Goal: Task Accomplishment & Management: Manage account settings

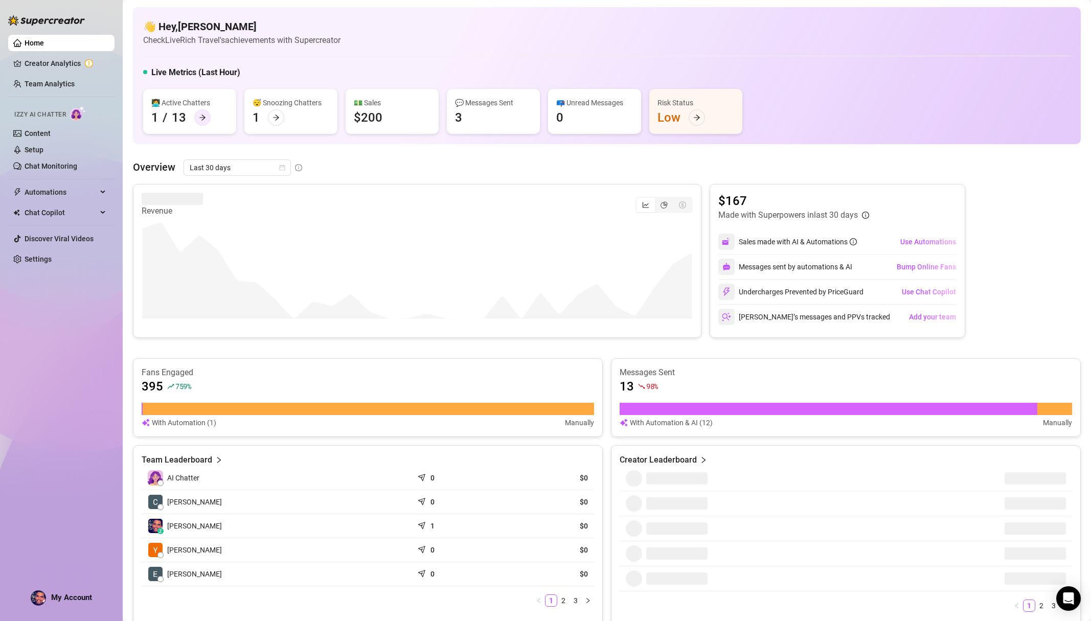
click at [199, 118] on icon "arrow-right" at bounding box center [202, 117] width 7 height 7
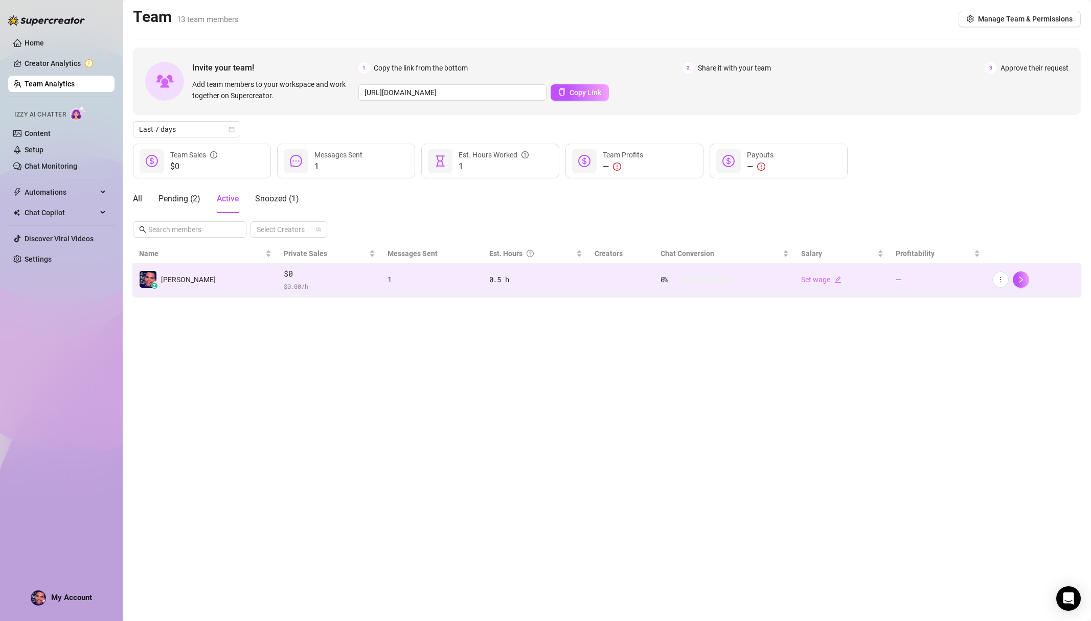
click at [381, 270] on td "1" at bounding box center [431, 280] width 101 height 32
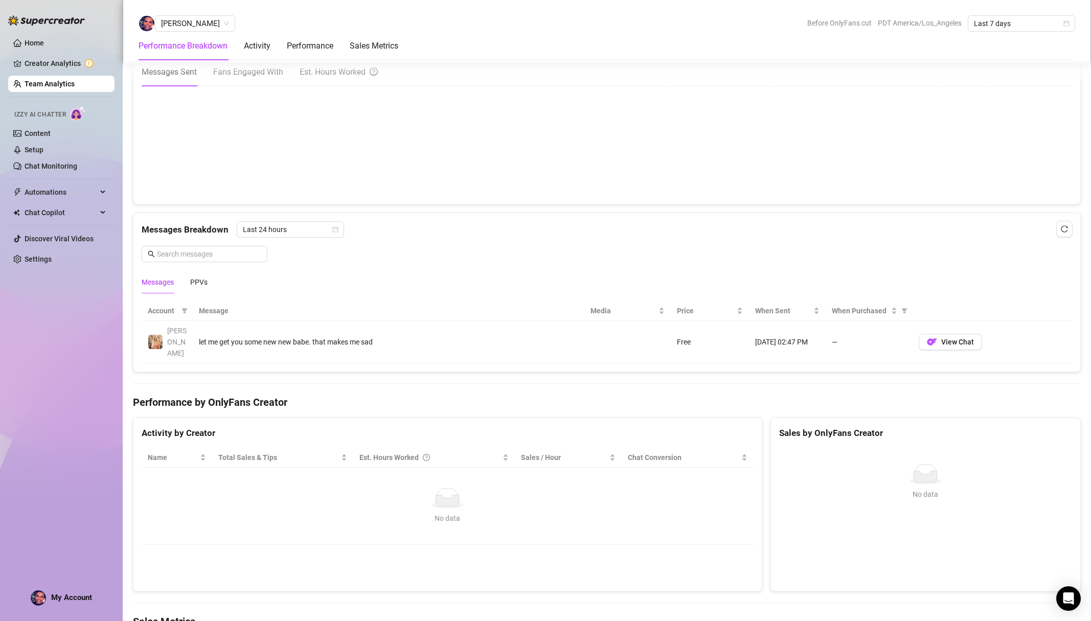
scroll to position [521, 0]
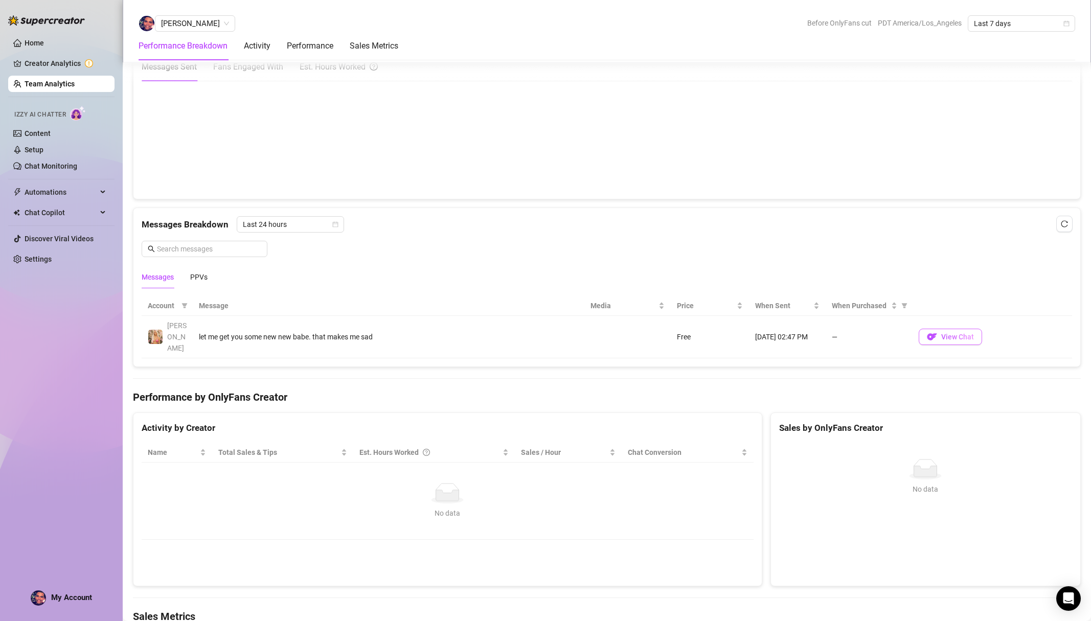
click at [933, 332] on img "button" at bounding box center [932, 337] width 10 height 10
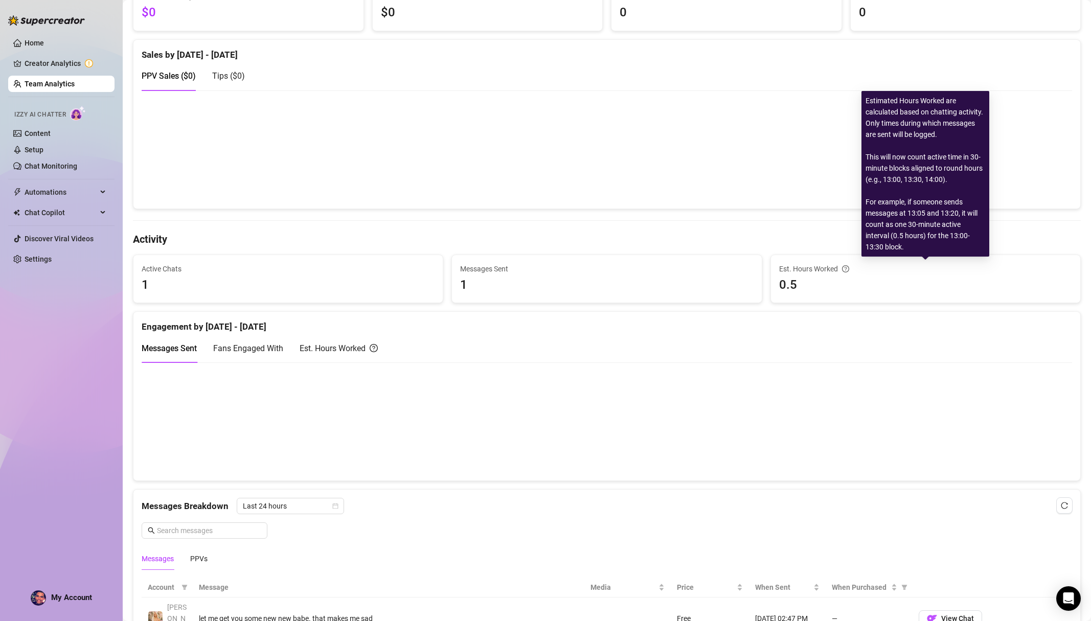
scroll to position [0, 0]
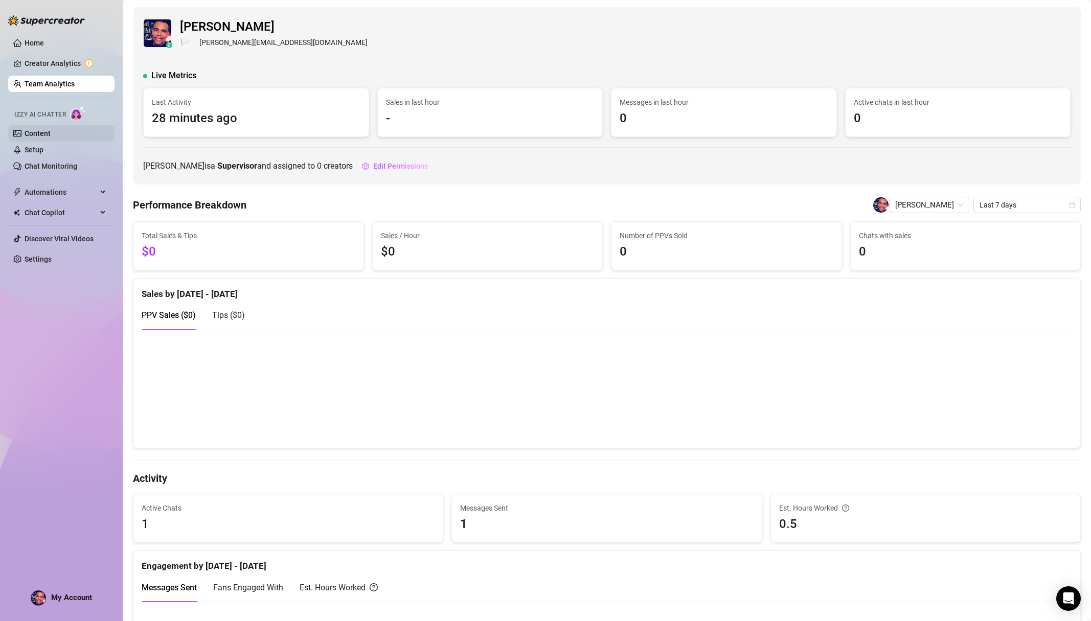
click at [44, 136] on link "Content" at bounding box center [38, 133] width 26 height 8
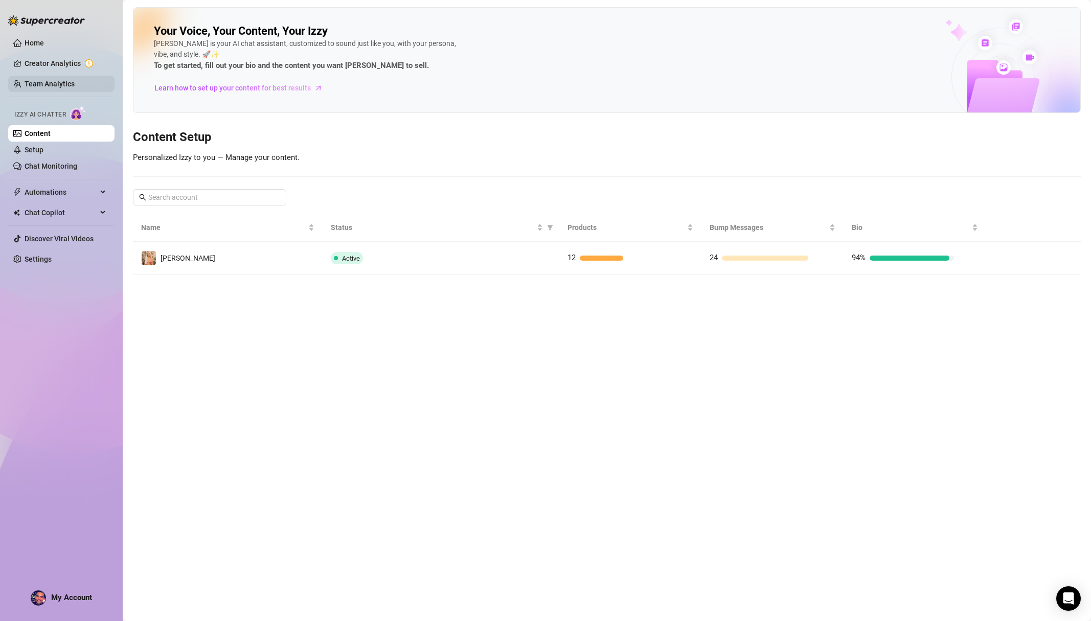
click at [45, 80] on link "Team Analytics" at bounding box center [50, 84] width 50 height 8
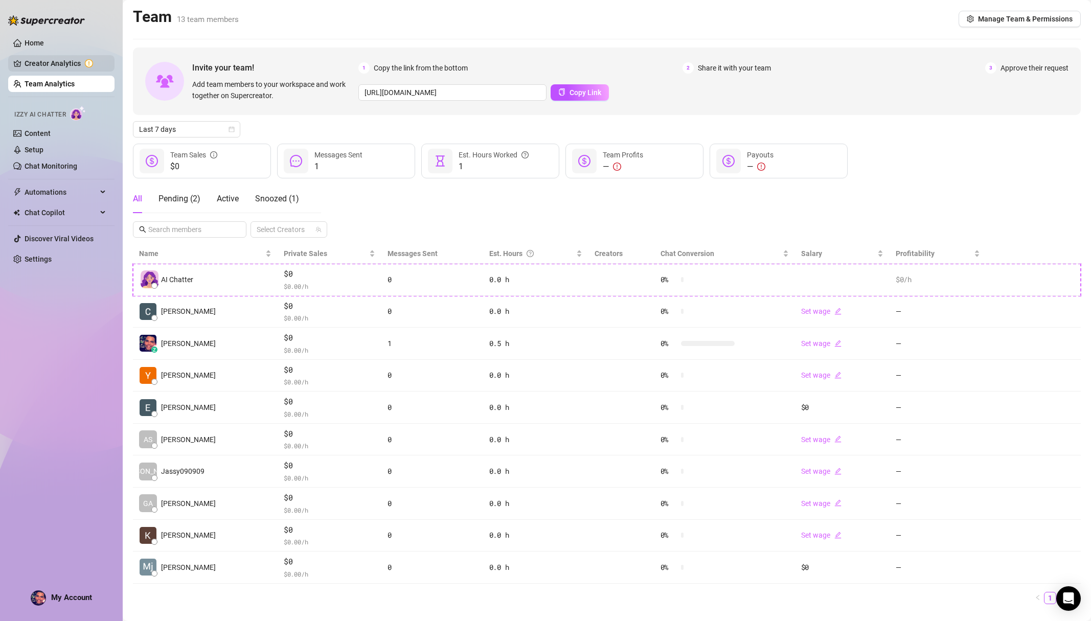
click at [61, 63] on link "Creator Analytics" at bounding box center [66, 63] width 82 height 16
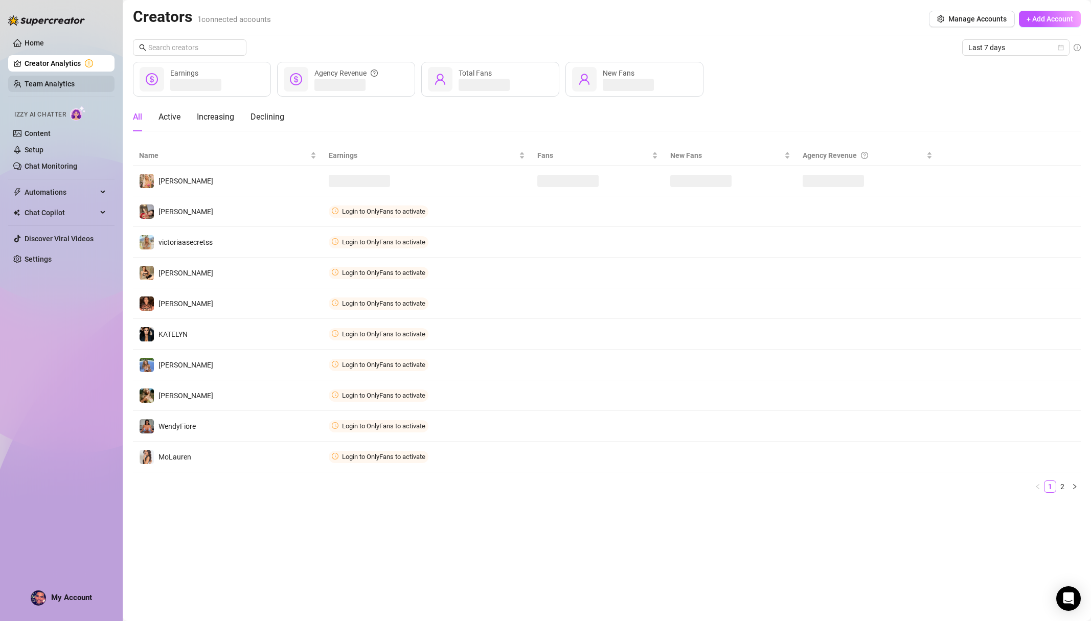
click at [64, 80] on link "Team Analytics" at bounding box center [50, 84] width 50 height 8
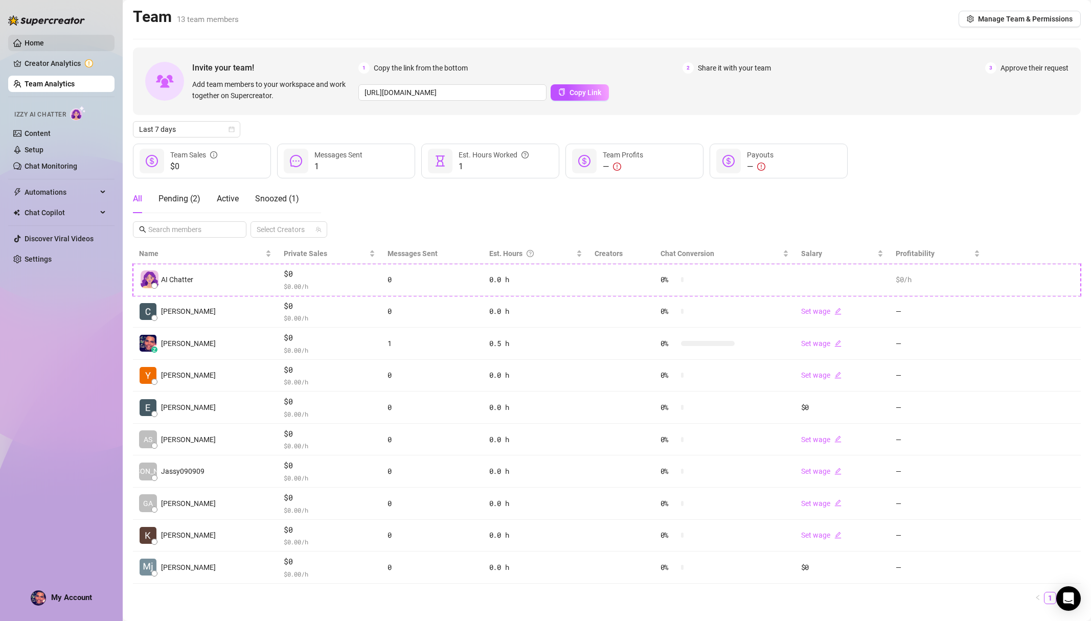
click at [44, 40] on link "Home" at bounding box center [34, 43] width 19 height 8
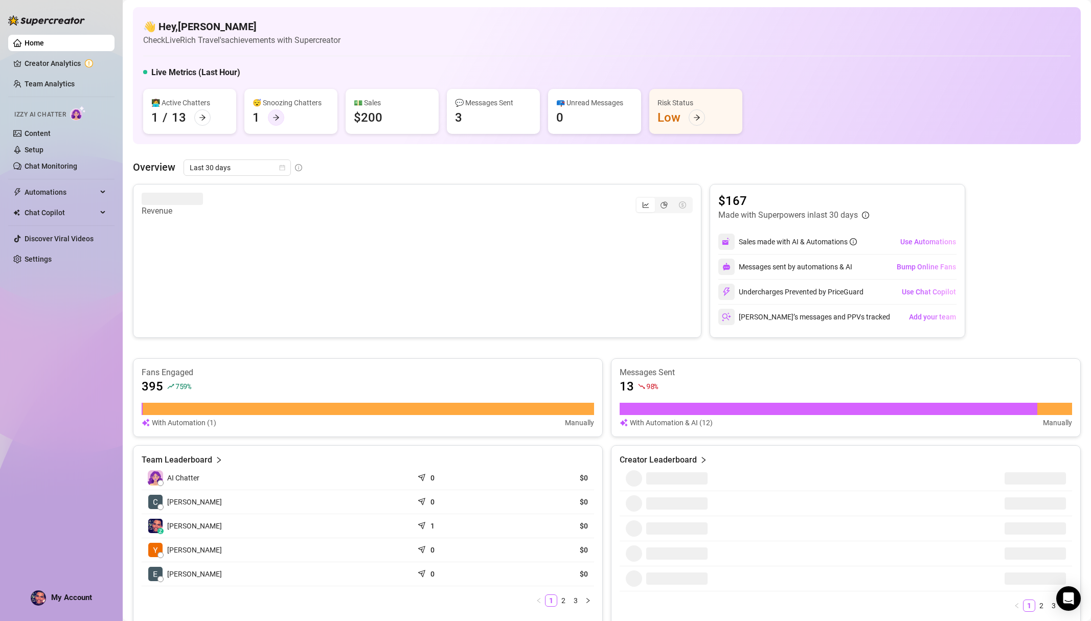
click at [280, 116] on div at bounding box center [276, 117] width 16 height 16
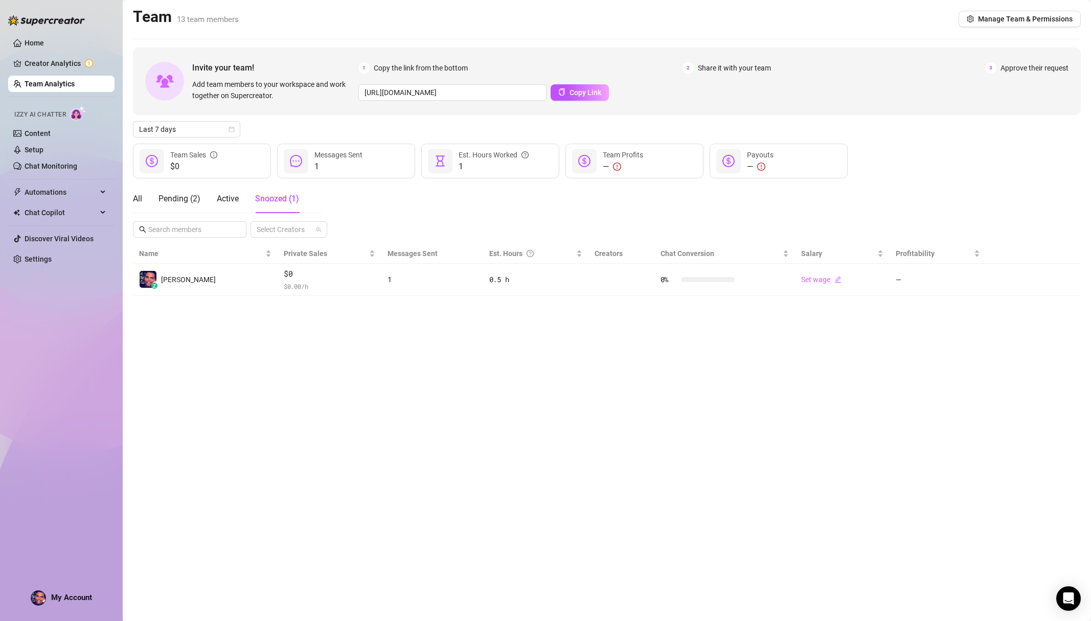
click at [280, 116] on div "Invite your team! Add team members to your workspace and work together on Super…" at bounding box center [607, 172] width 948 height 248
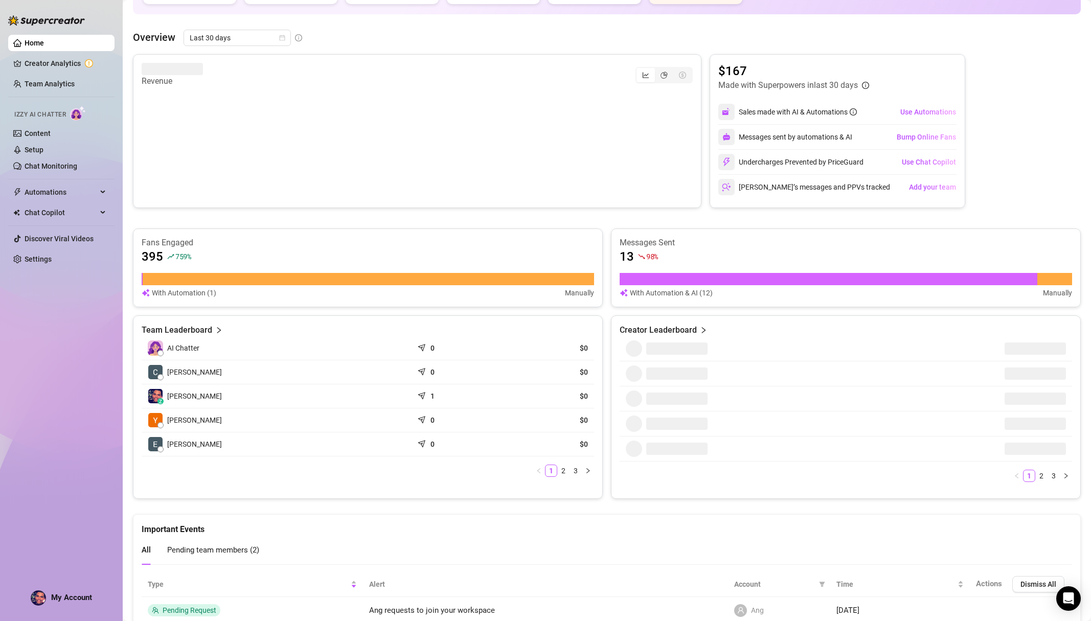
scroll to position [130, 0]
click at [193, 289] on article "With Automation (1)" at bounding box center [184, 292] width 64 height 11
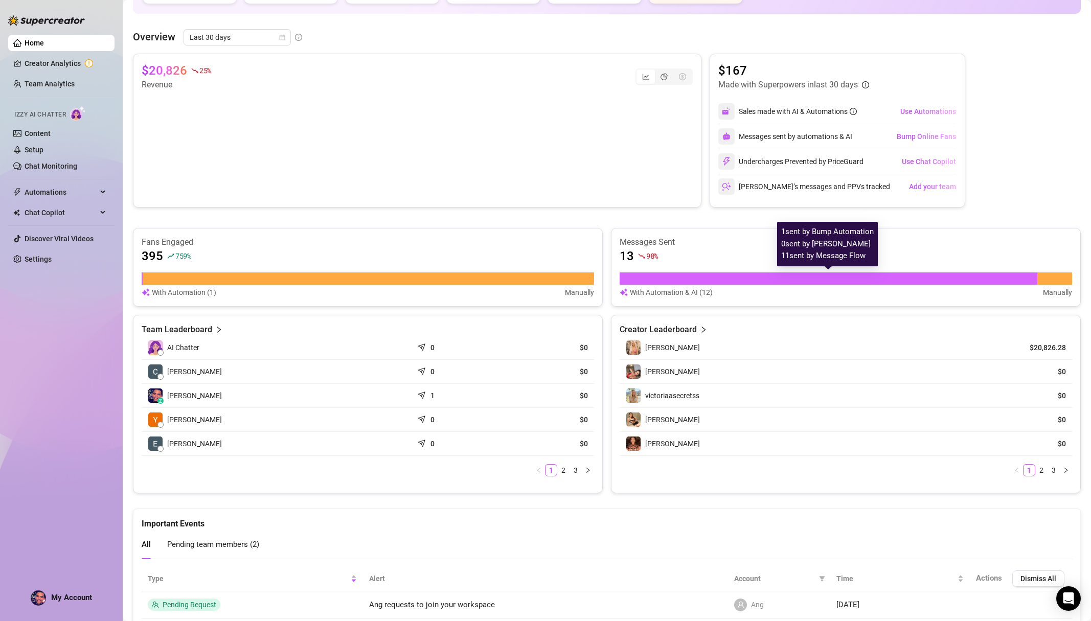
click at [918, 280] on div at bounding box center [829, 278] width 418 height 12
click at [838, 242] on article "0 sent by [PERSON_NAME]" at bounding box center [827, 244] width 93 height 12
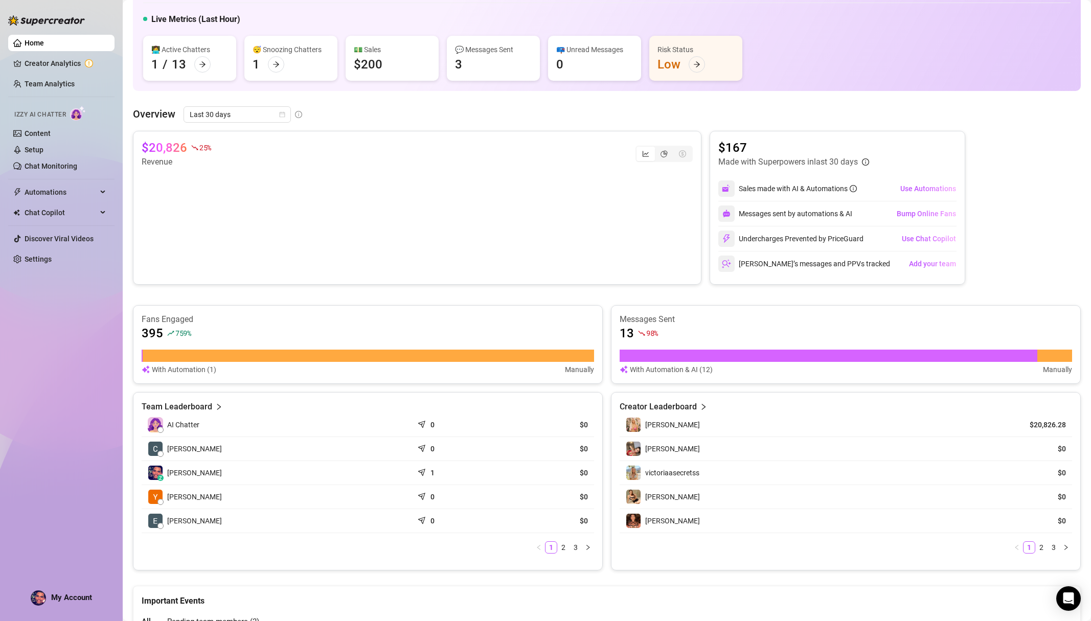
scroll to position [49, 0]
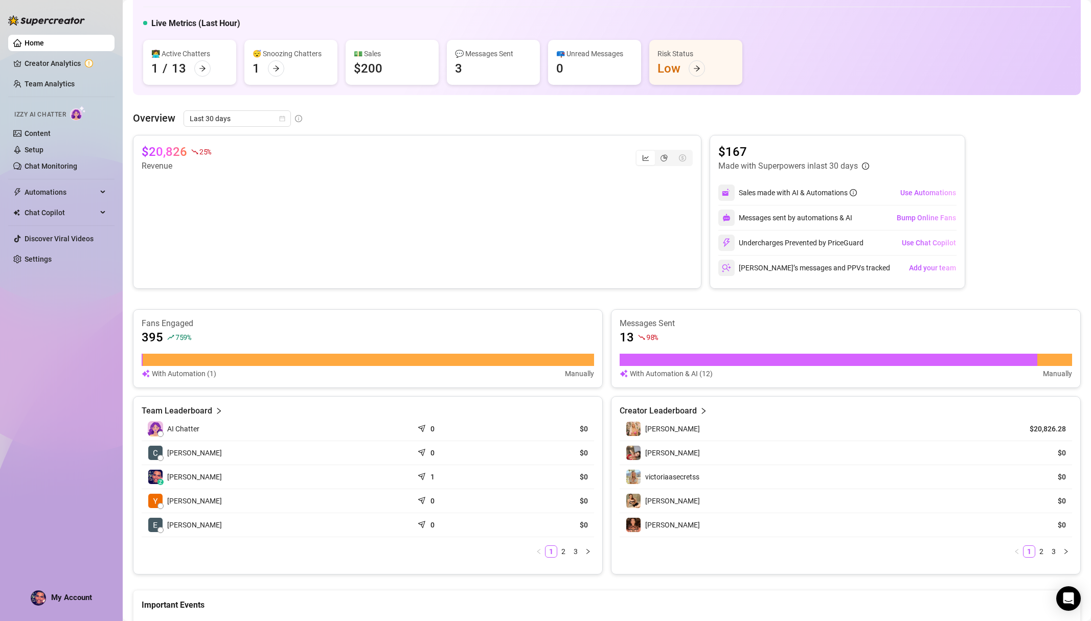
click at [663, 169] on div "$20,826 25 % Revenue" at bounding box center [417, 158] width 551 height 29
click at [663, 156] on icon "pie-chart" at bounding box center [664, 157] width 7 height 7
click at [657, 152] on input "segmented control" at bounding box center [657, 152] width 0 height 0
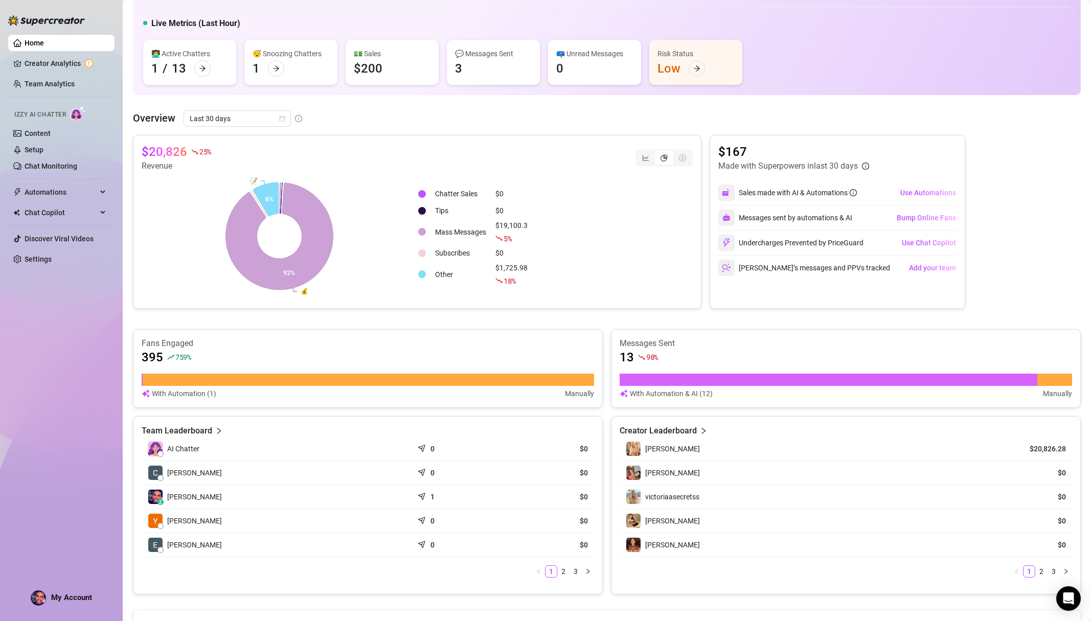
click at [655, 157] on div "segmented control" at bounding box center [664, 158] width 18 height 14
click at [657, 152] on input "segmented control" at bounding box center [657, 152] width 0 height 0
click at [643, 163] on div "segmented control" at bounding box center [645, 158] width 18 height 14
click at [639, 152] on input "segmented control" at bounding box center [639, 152] width 0 height 0
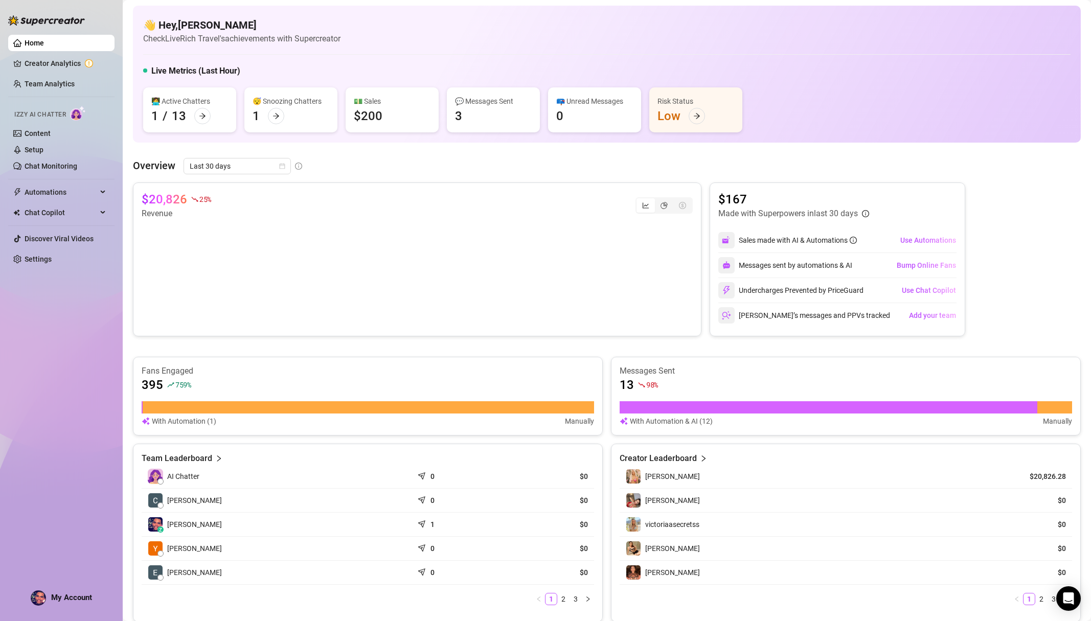
scroll to position [0, 0]
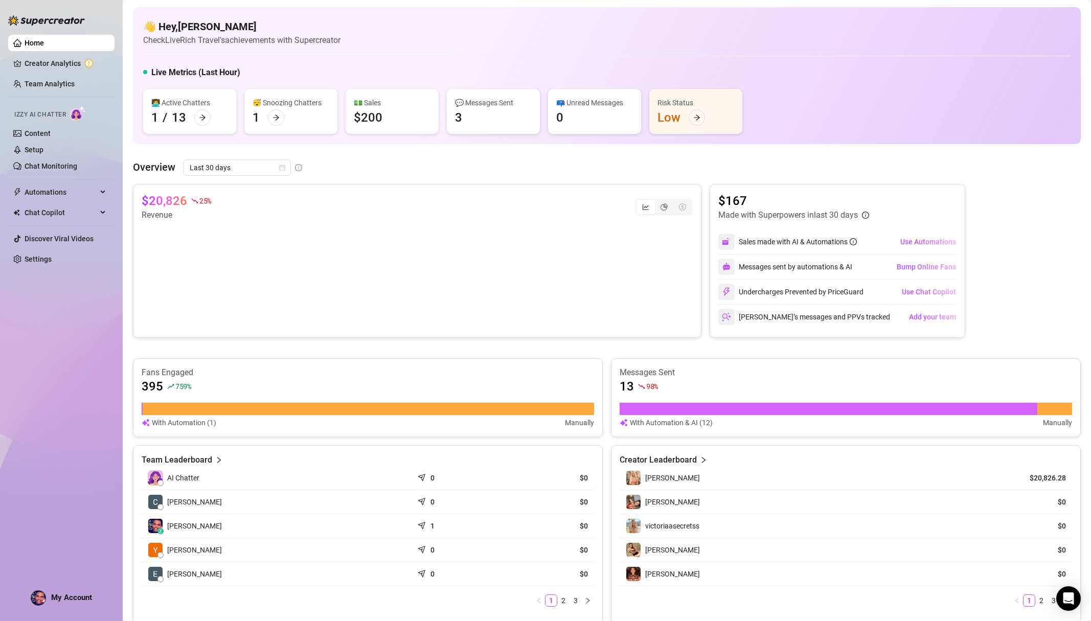
click at [203, 108] on div "👩‍💻 Active Chatters 1 / 13" at bounding box center [189, 111] width 93 height 45
click at [202, 114] on icon "arrow-right" at bounding box center [202, 117] width 7 height 7
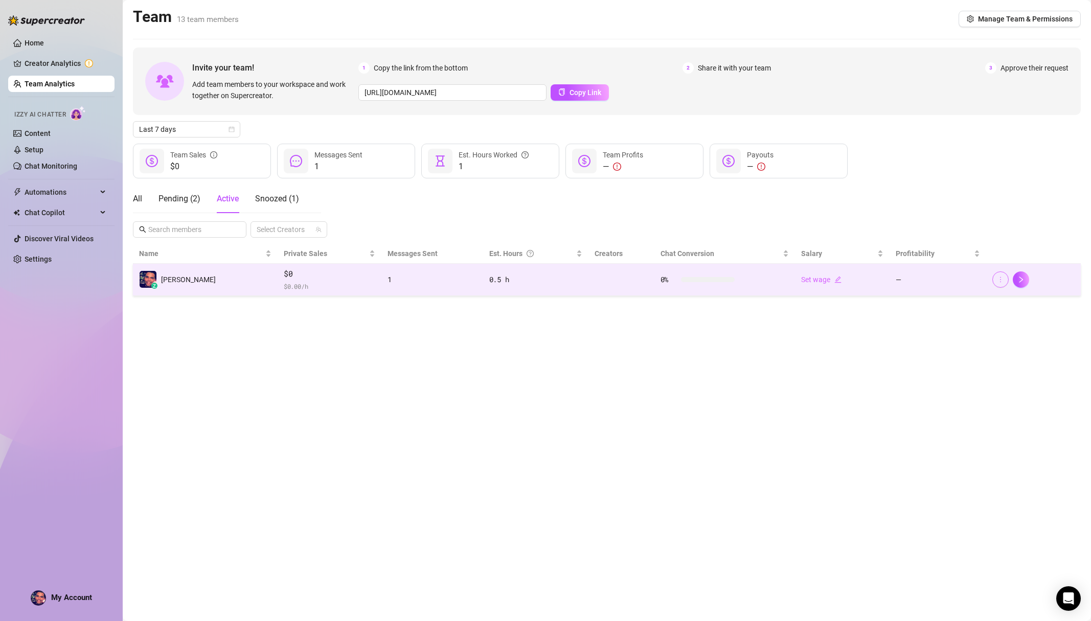
click at [1006, 277] on button "button" at bounding box center [1000, 279] width 16 height 16
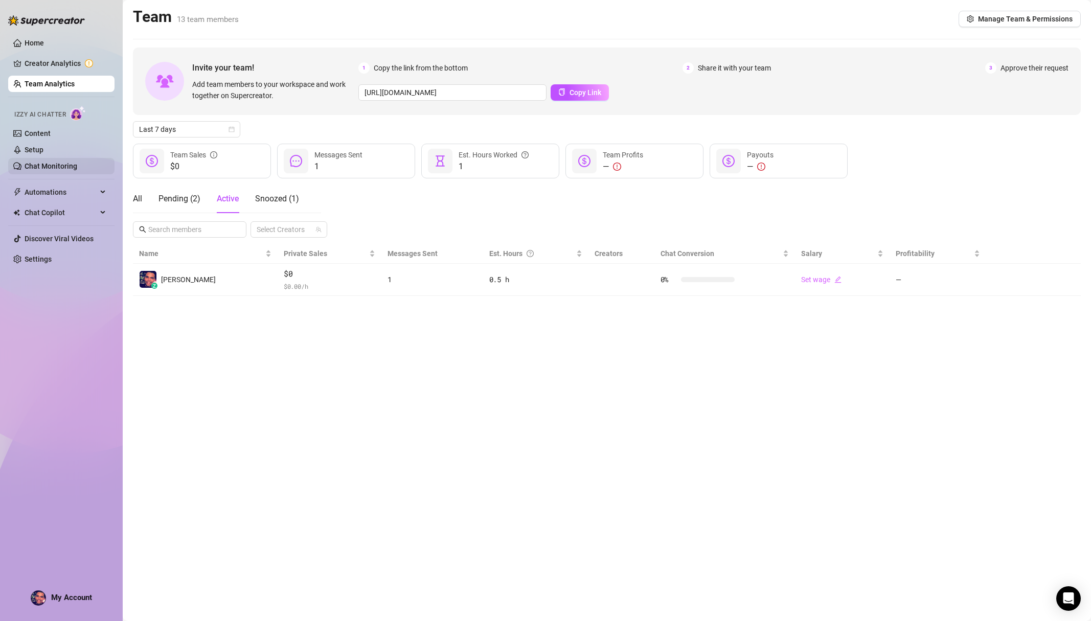
click at [62, 166] on link "Chat Monitoring" at bounding box center [51, 166] width 53 height 8
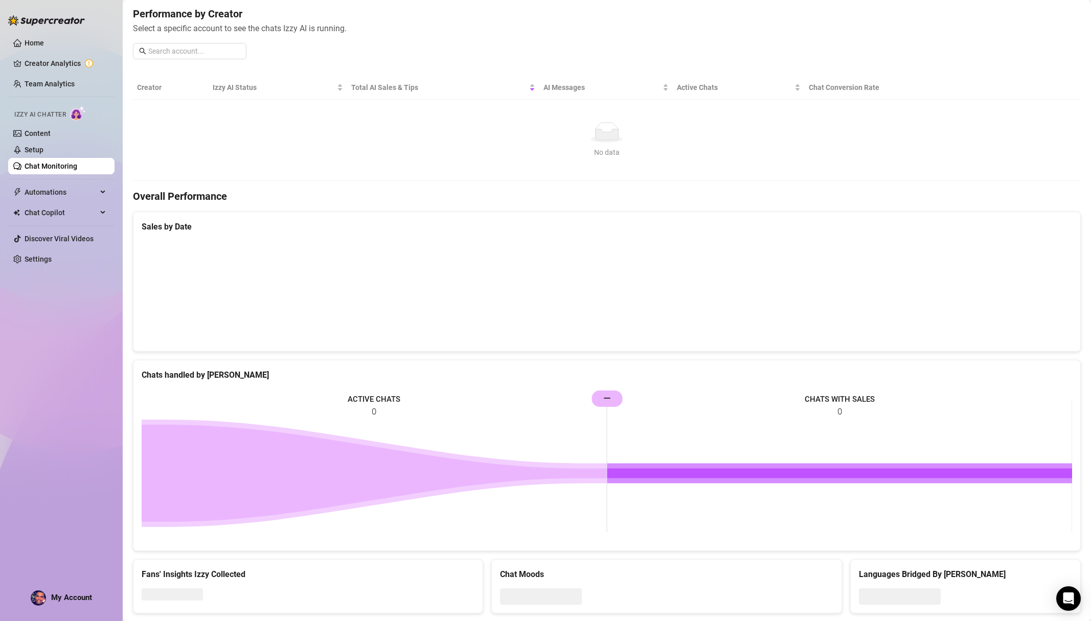
scroll to position [150, 0]
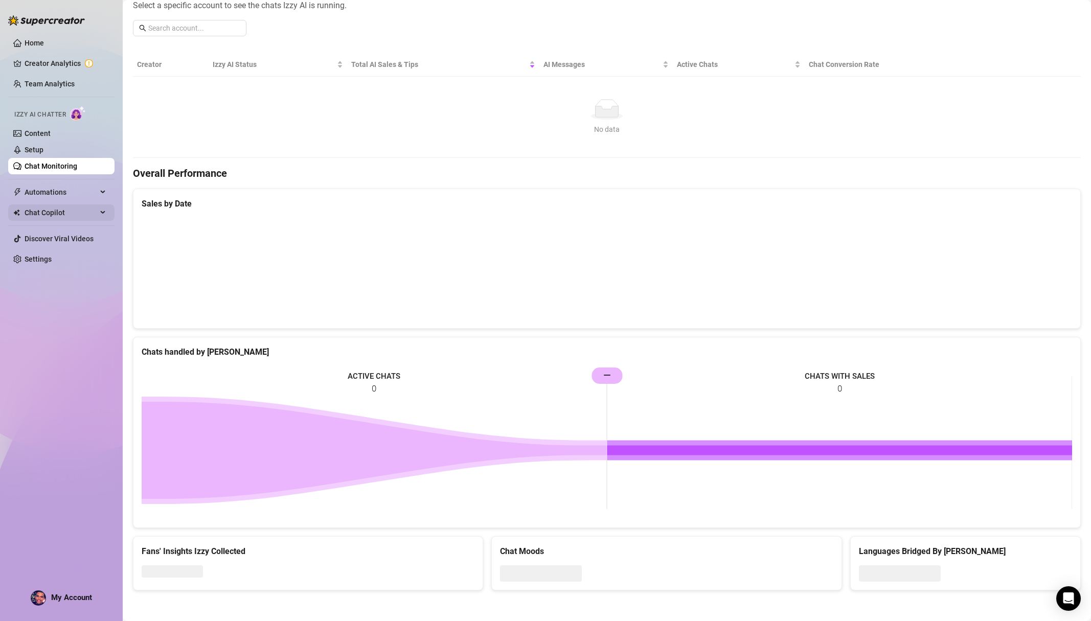
click at [61, 212] on span "Chat Copilot" at bounding box center [61, 212] width 73 height 16
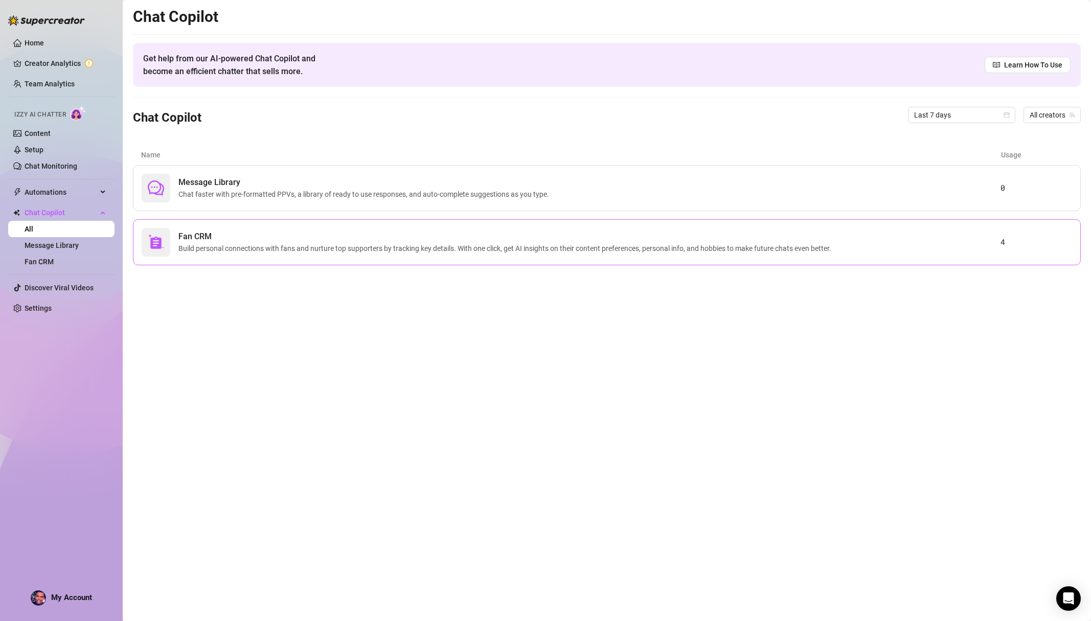
click at [806, 254] on span "Build personal connections with fans and nurture top supporters by tracking key…" at bounding box center [506, 248] width 657 height 11
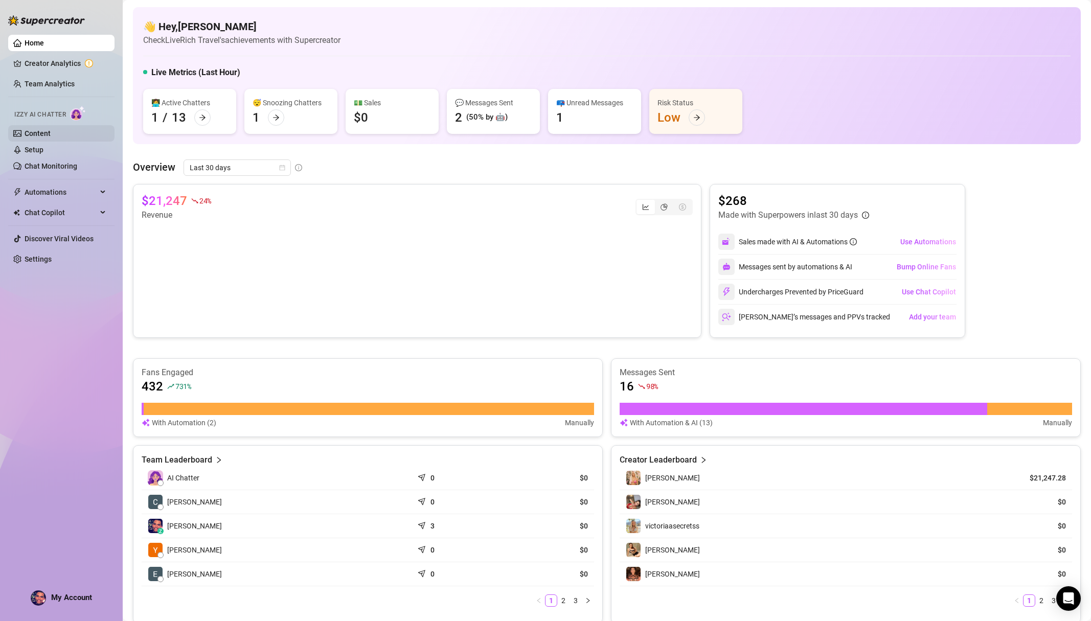
click at [51, 134] on link "Content" at bounding box center [38, 133] width 26 height 8
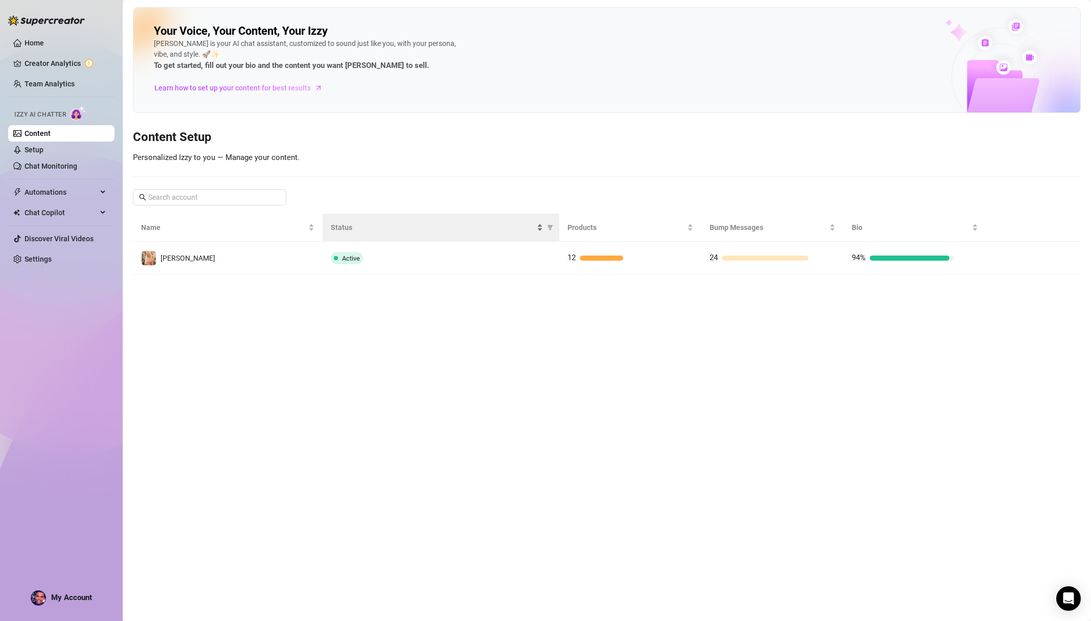
drag, startPoint x: 59, startPoint y: 209, endPoint x: 436, endPoint y: 224, distance: 377.1
click at [437, 225] on div "Home Creator Analytics Team Analytics Izzy AI Chatter Content Setup Chat Monito…" at bounding box center [545, 310] width 1091 height 621
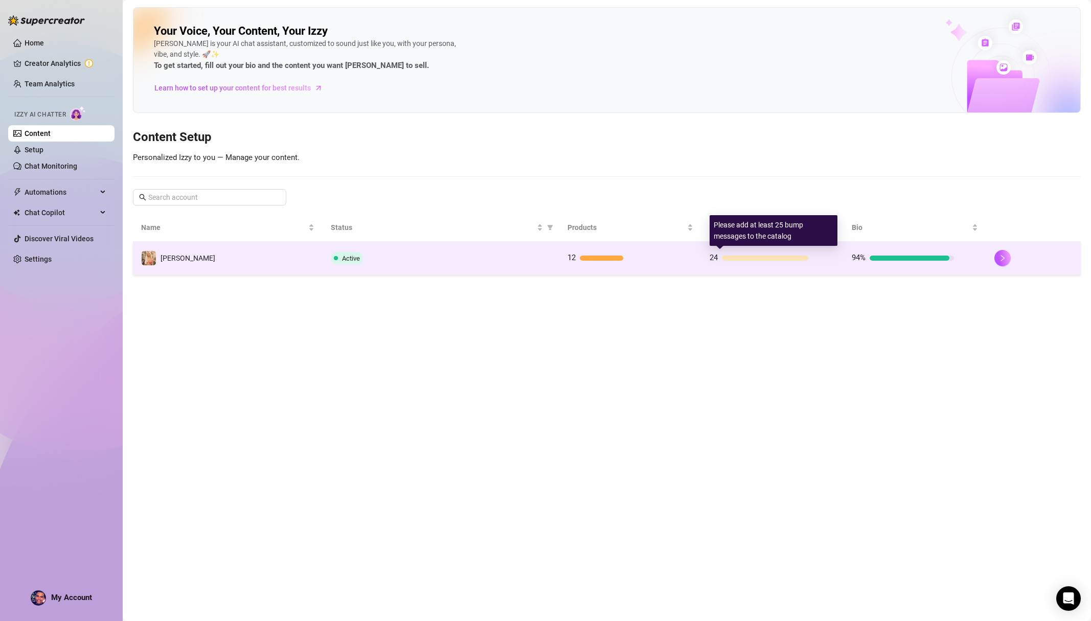
click at [807, 259] on div at bounding box center [765, 258] width 86 height 5
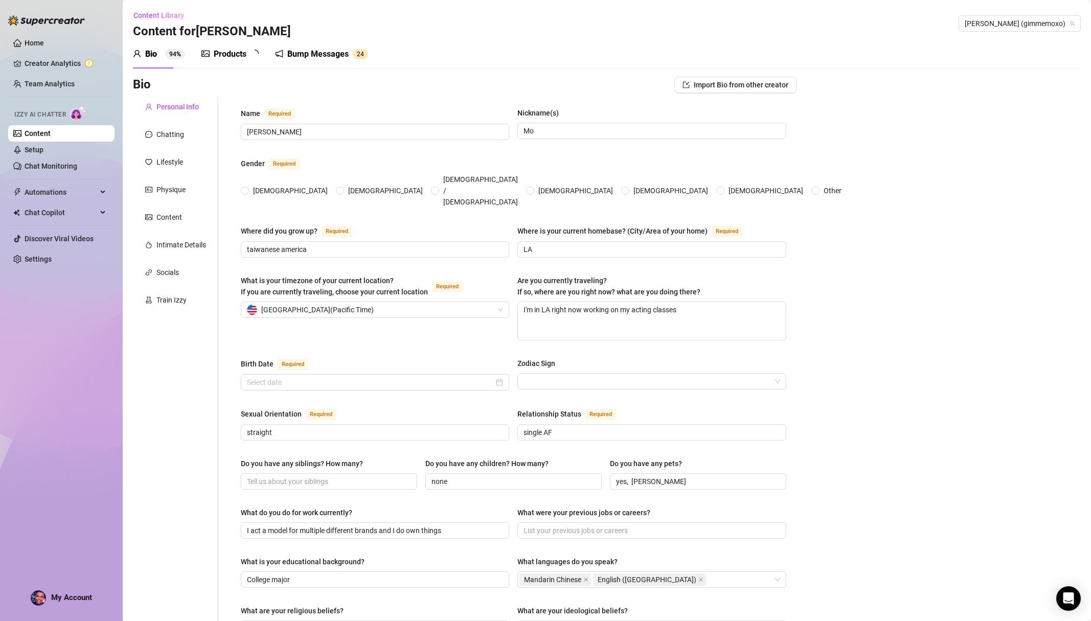
radio input "true"
type input "November 20th, 1998"
click at [234, 55] on div "Products" at bounding box center [230, 54] width 33 height 12
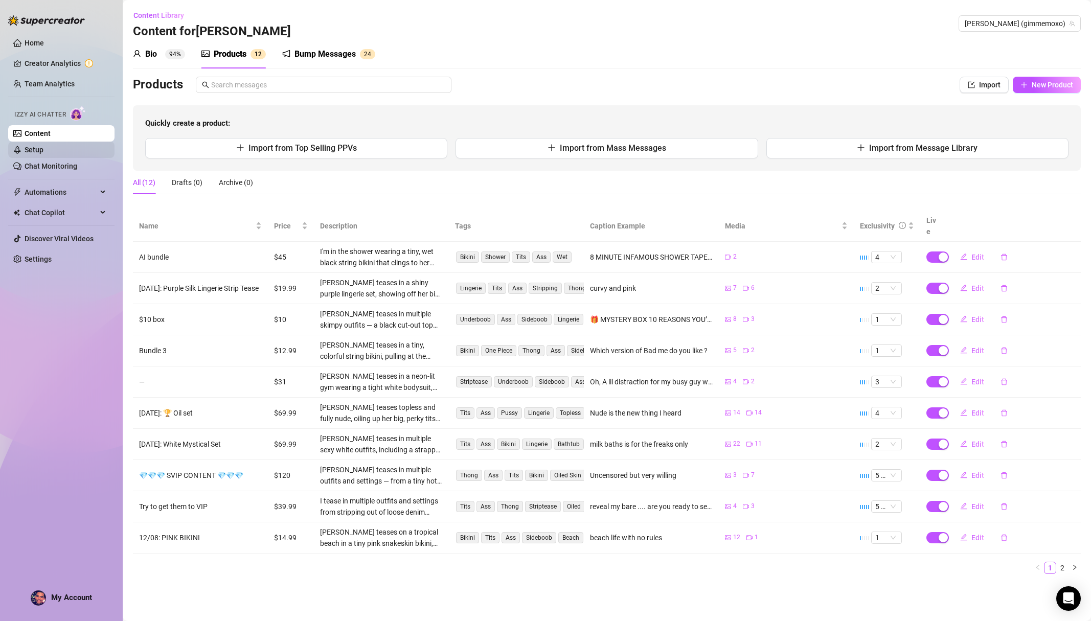
click at [43, 146] on link "Setup" at bounding box center [34, 150] width 19 height 8
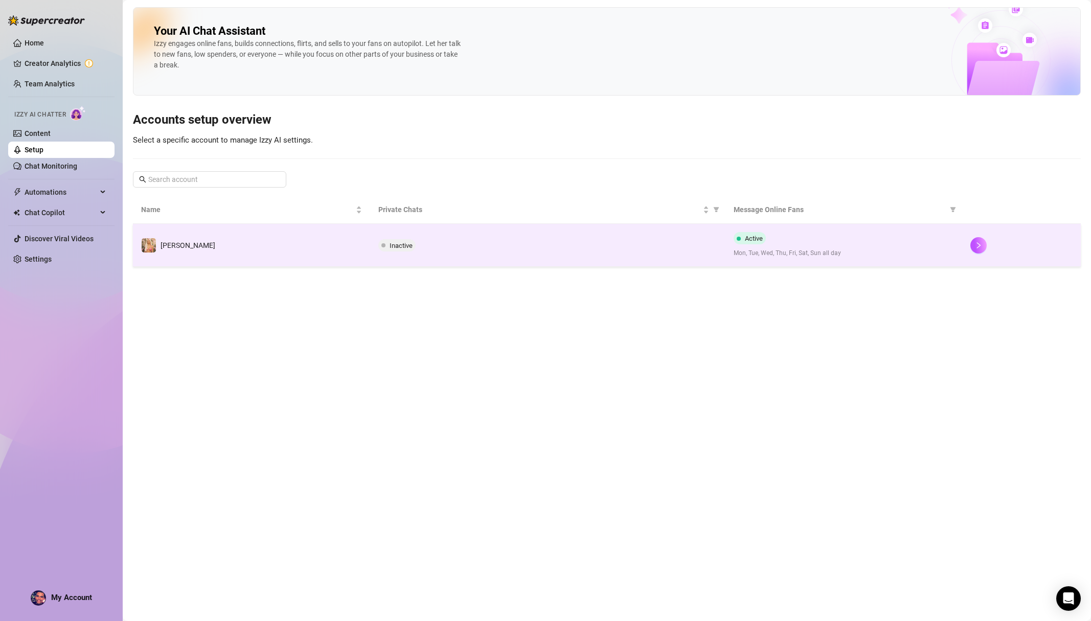
click at [934, 240] on div "Active Mon, Tue, Wed, Thu, Fri, Sat, Sun all day" at bounding box center [844, 245] width 221 height 26
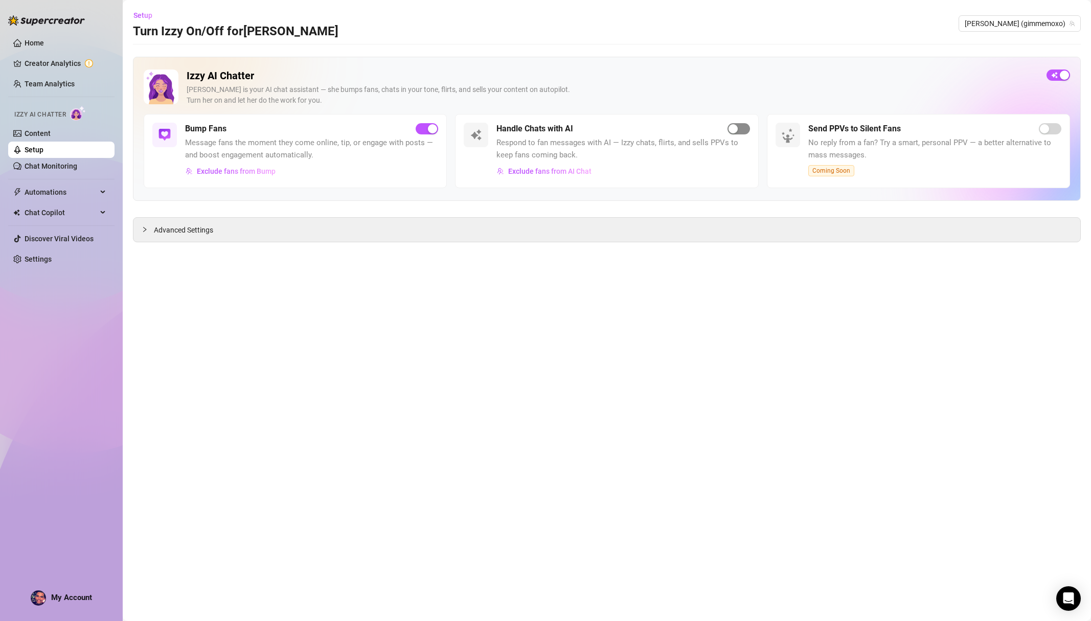
click at [732, 124] on span "button" at bounding box center [738, 128] width 22 height 11
click at [1073, 596] on div "Open Intercom Messenger" at bounding box center [1068, 598] width 27 height 27
